Goal: Browse casually

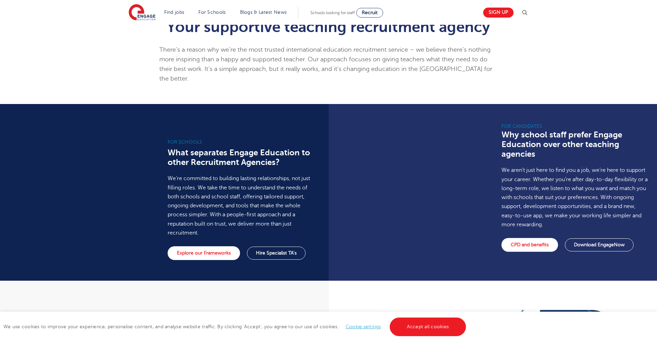
scroll to position [552, 0]
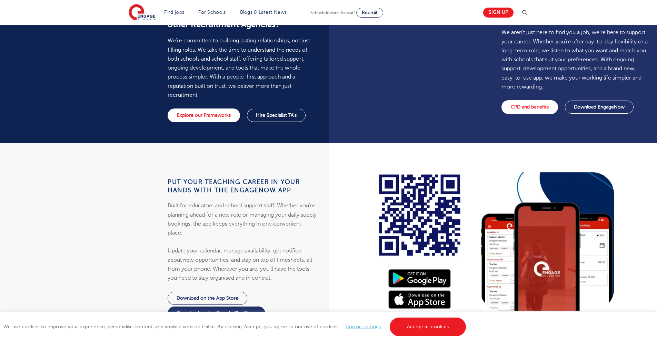
scroll to position [690, 0]
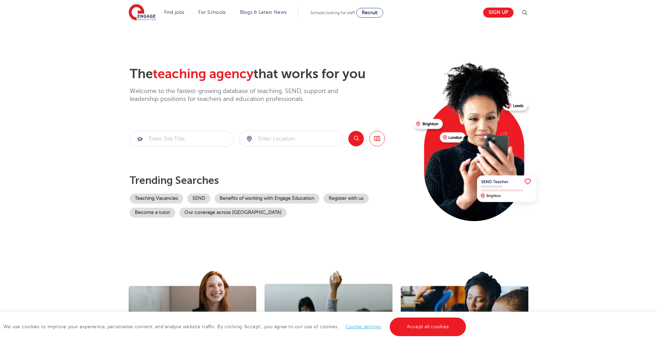
scroll to position [172, 0]
